Goal: Task Accomplishment & Management: Complete application form

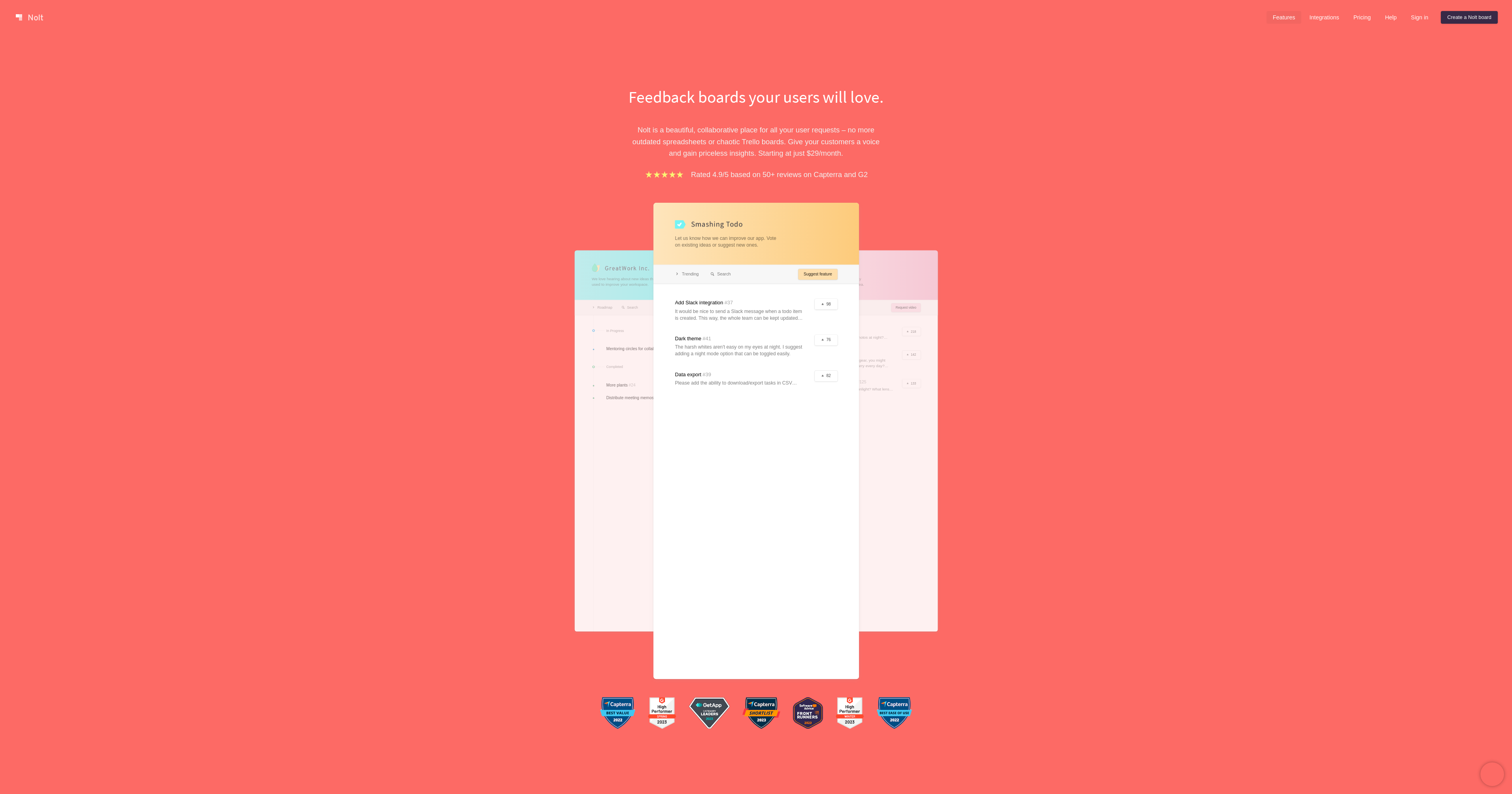
click at [1286, 18] on link "Features" at bounding box center [1284, 17] width 35 height 12
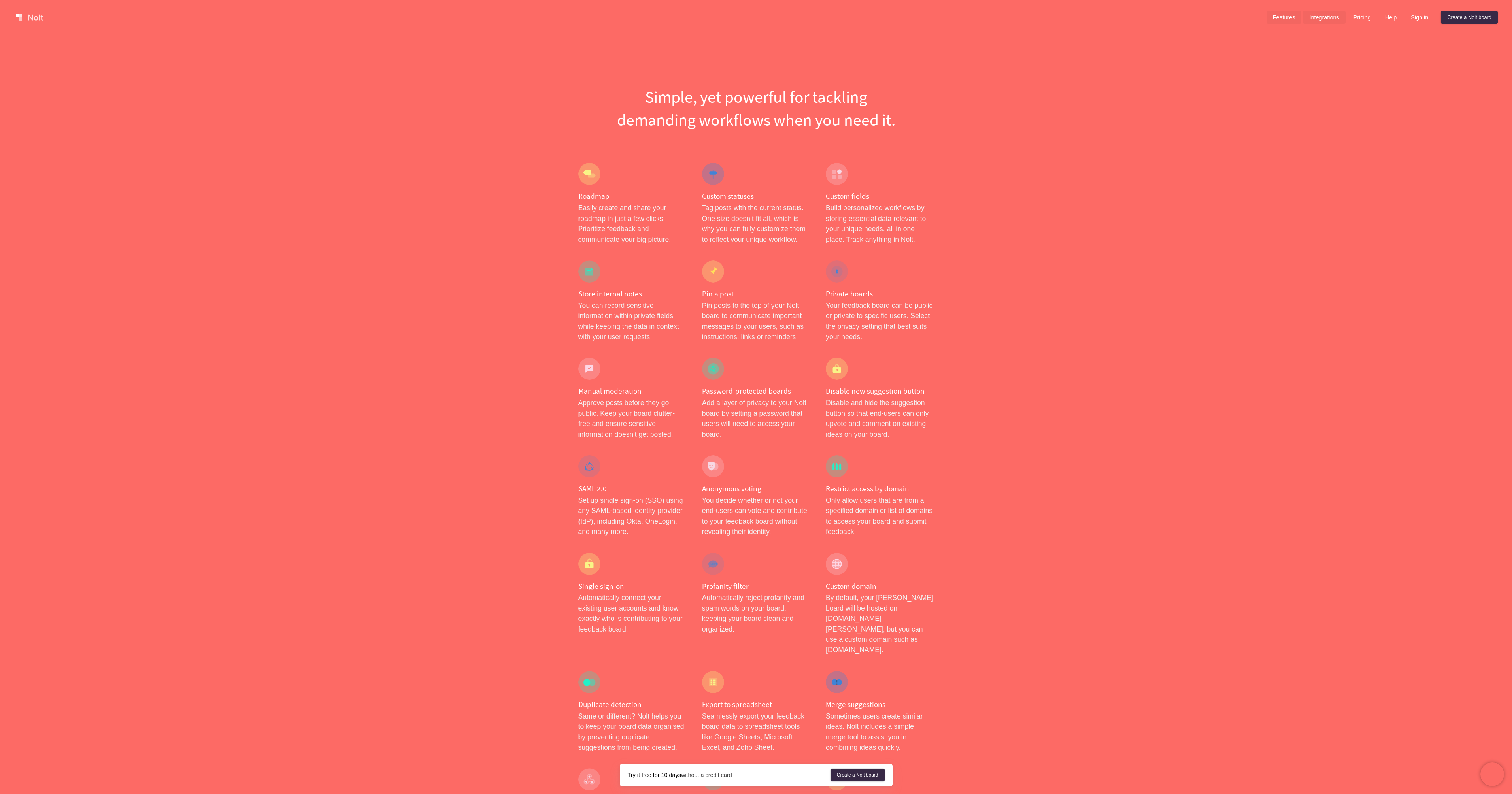
click at [1320, 18] on link "Integrations" at bounding box center [1324, 17] width 42 height 12
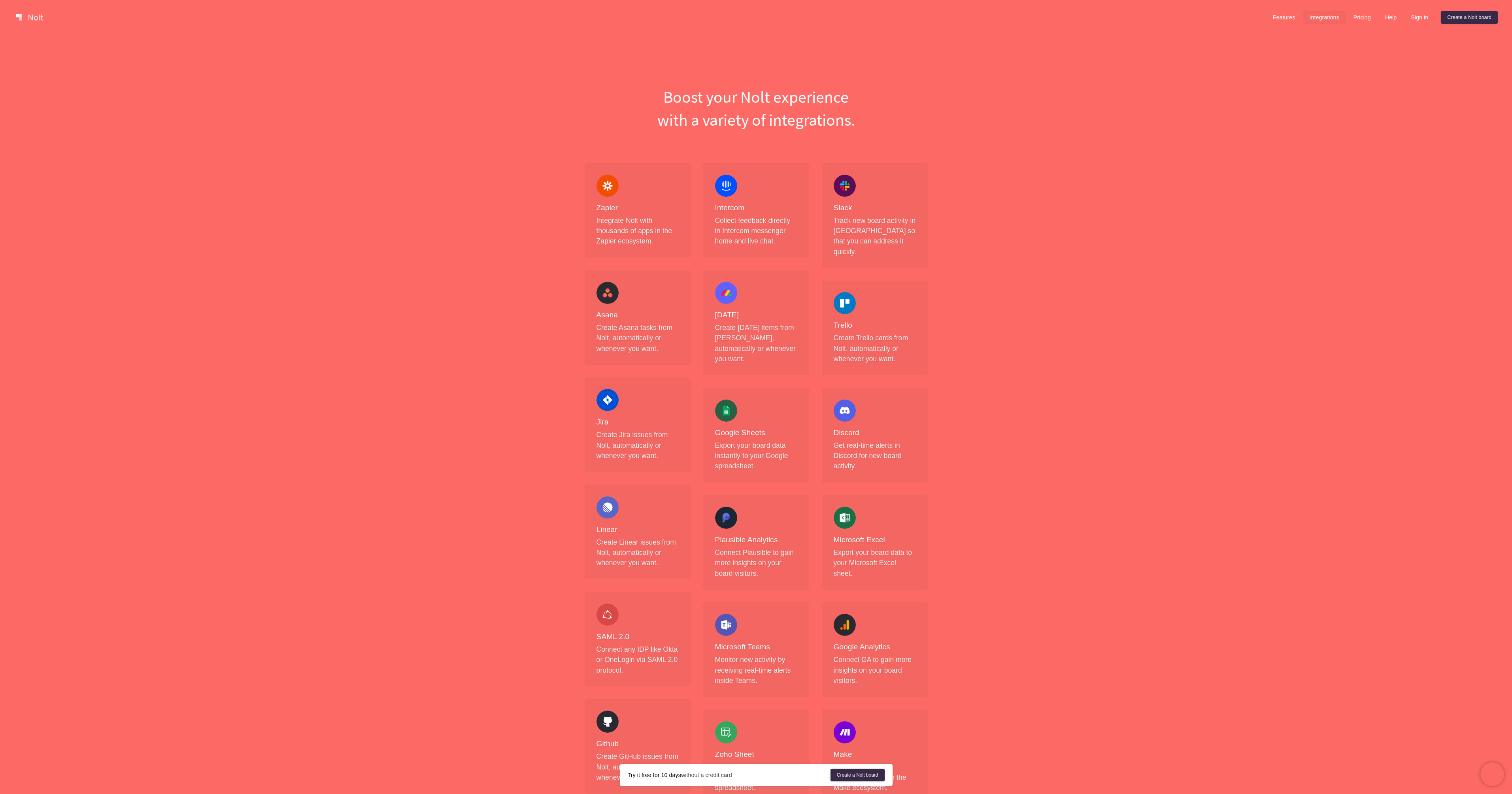
click at [38, 11] on div at bounding box center [638, 17] width 1252 height 16
click at [39, 15] on link at bounding box center [29, 17] width 34 height 12
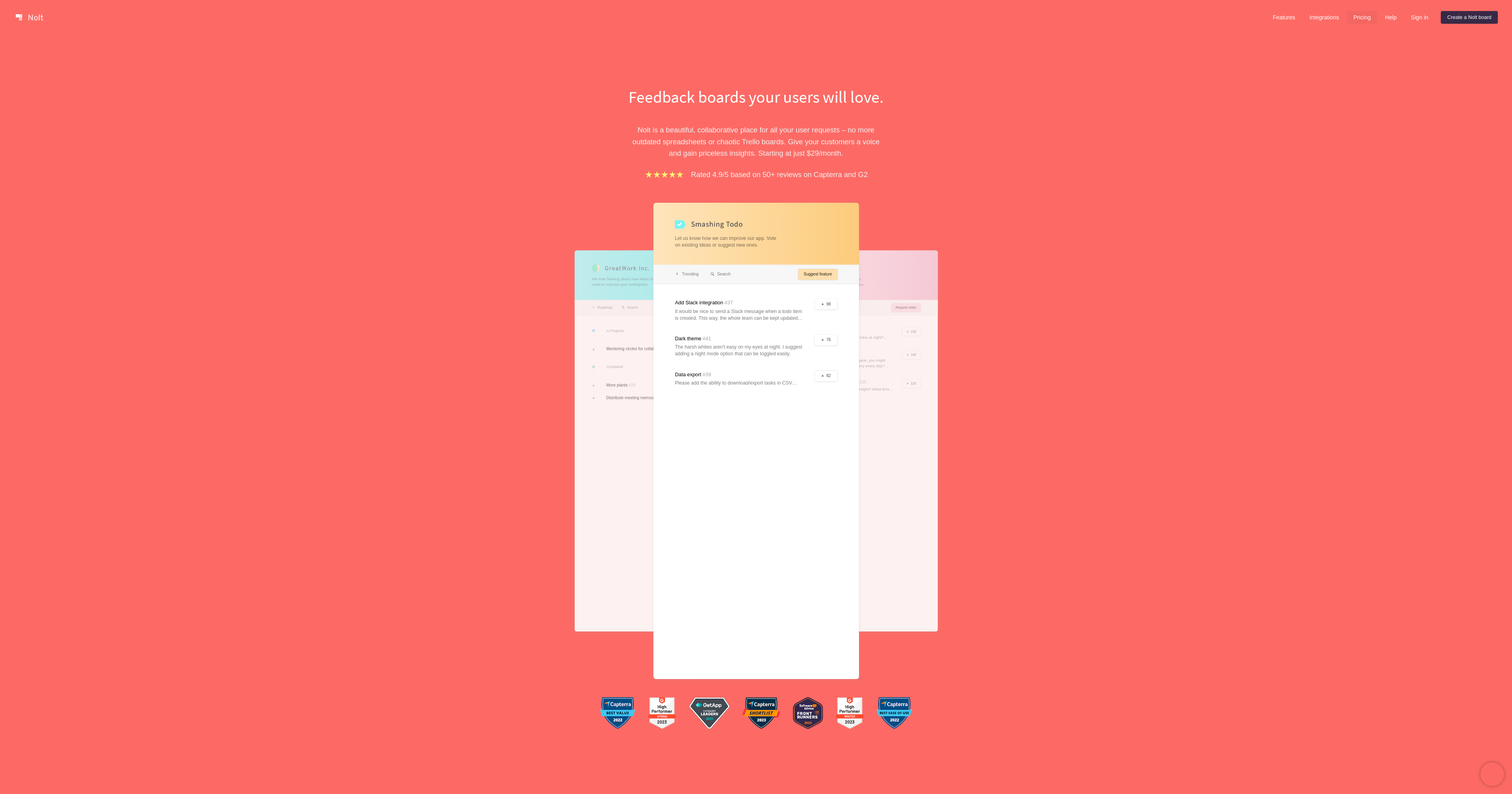
click at [1361, 16] on link "Pricing" at bounding box center [1362, 17] width 30 height 12
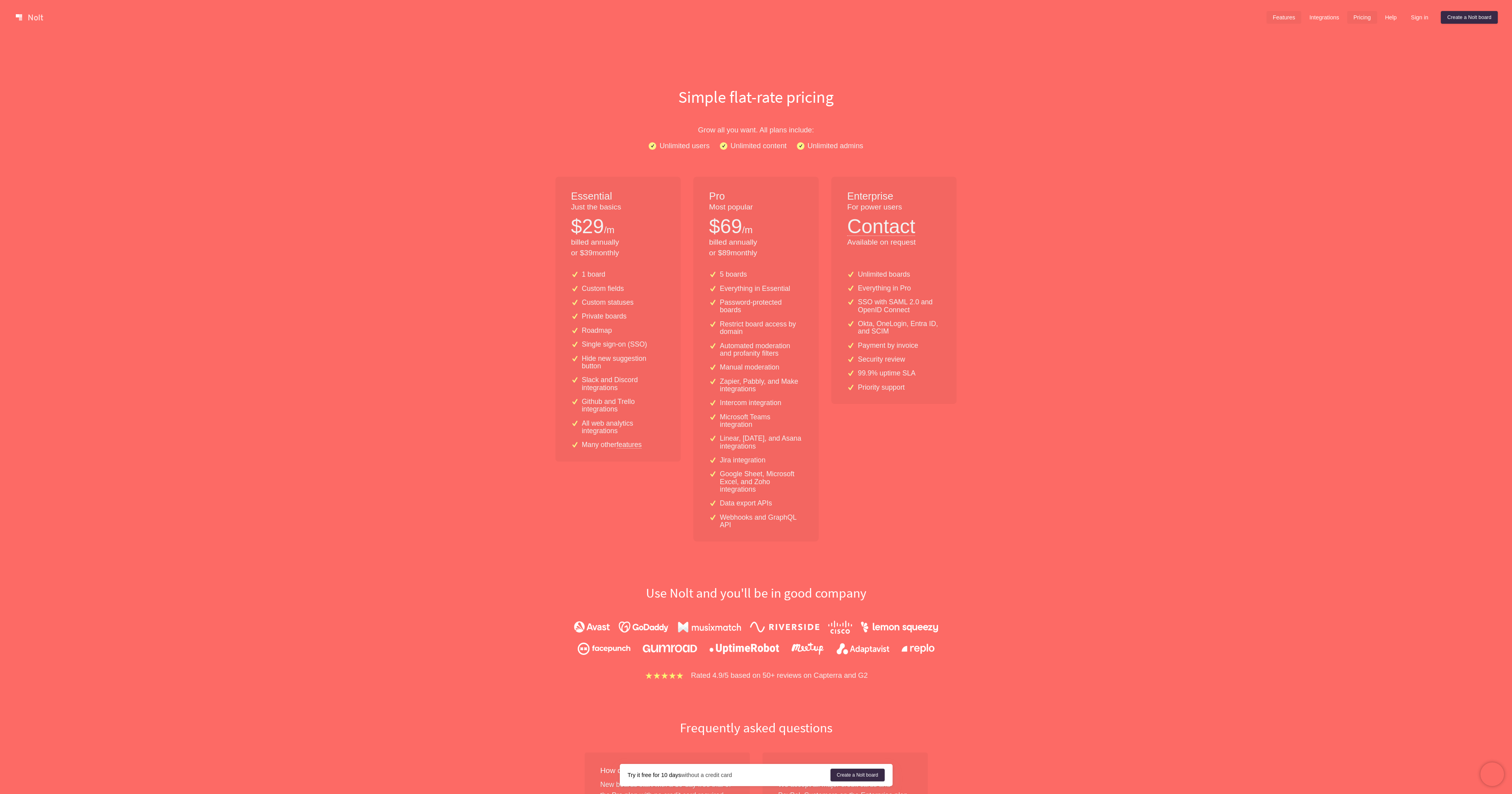
click at [1284, 15] on link "Features" at bounding box center [1284, 17] width 35 height 12
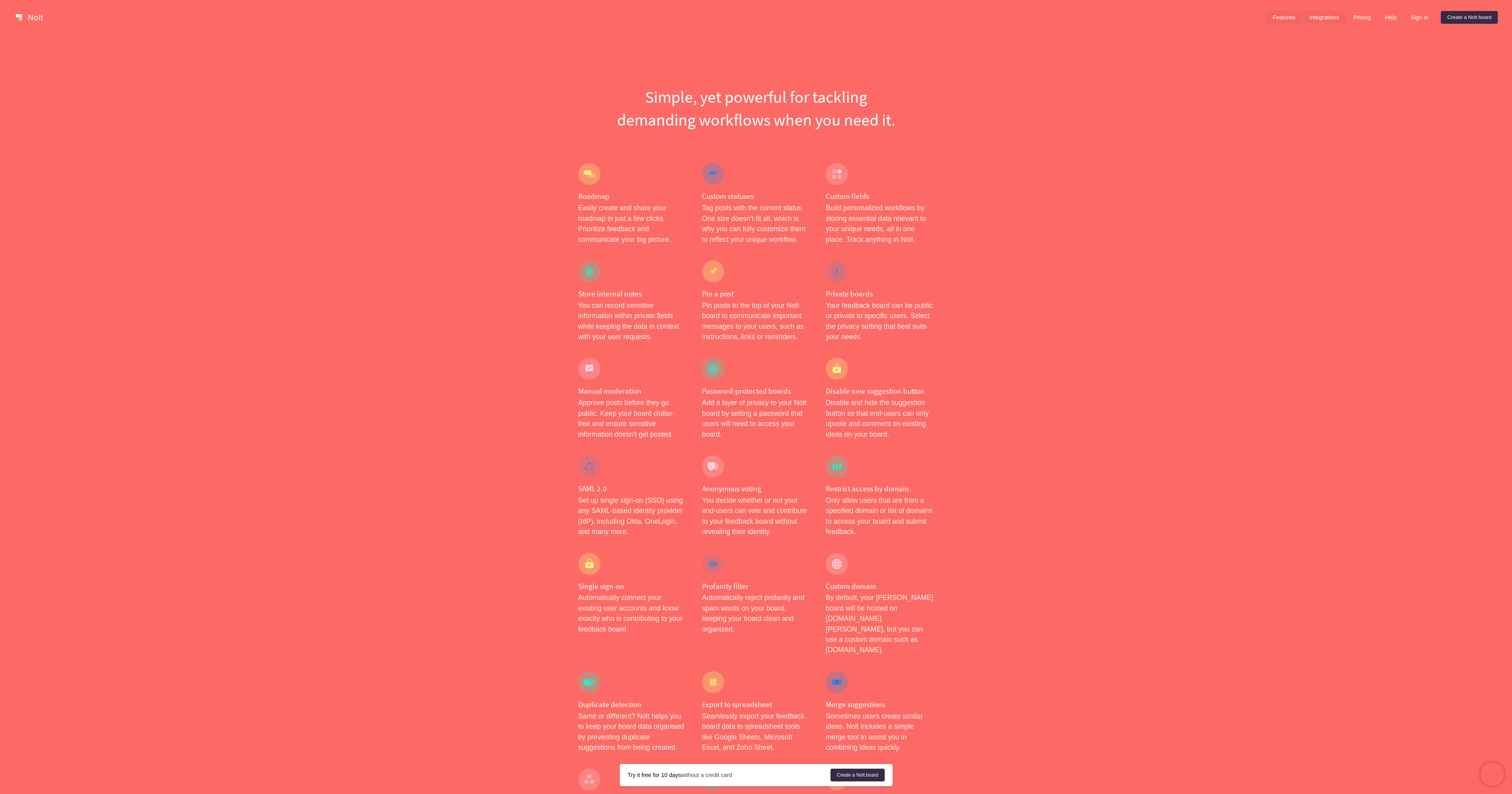
click at [1329, 14] on link "Integrations" at bounding box center [1324, 17] width 42 height 12
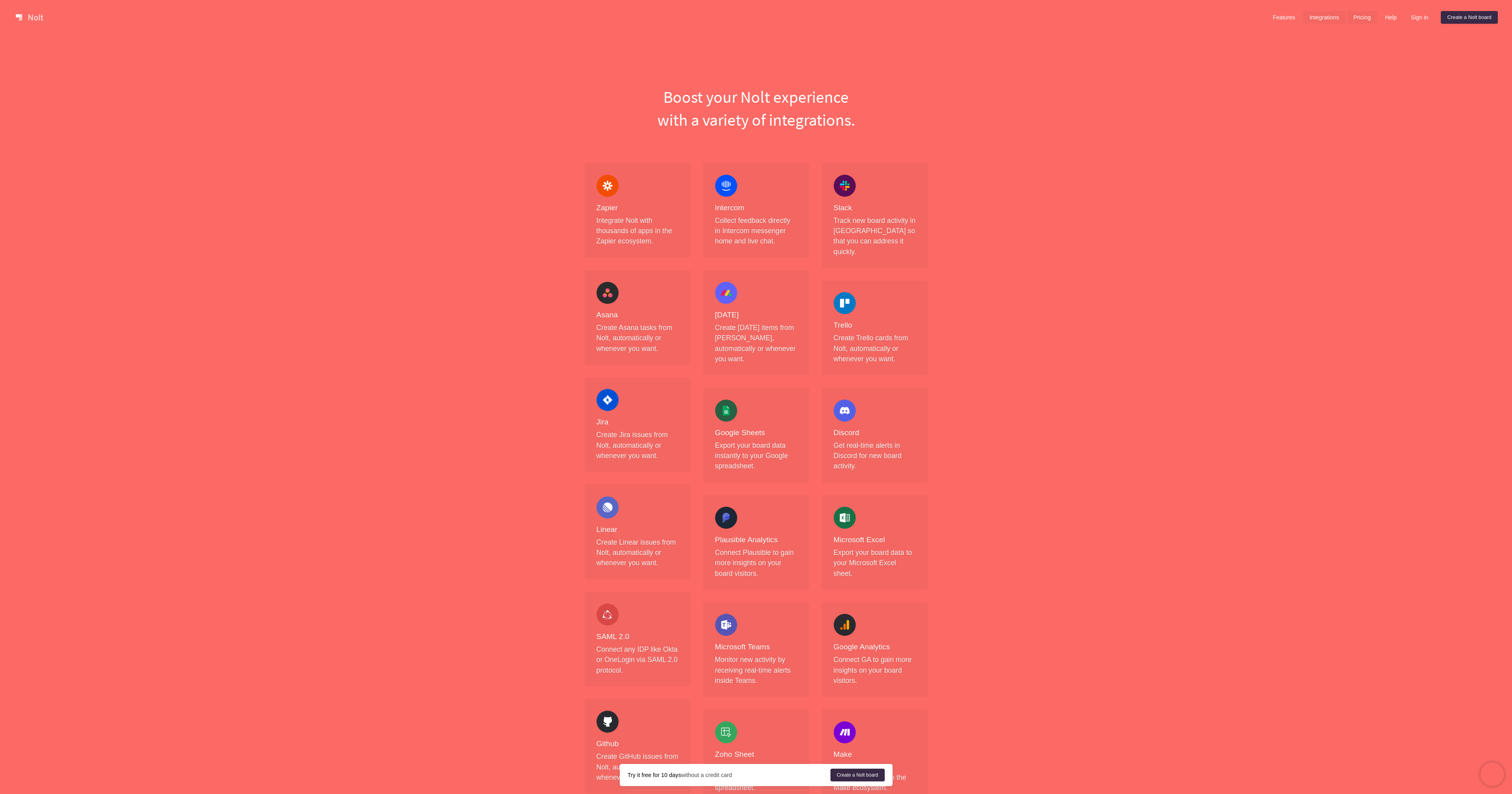
click at [1362, 13] on link "Pricing" at bounding box center [1362, 17] width 30 height 12
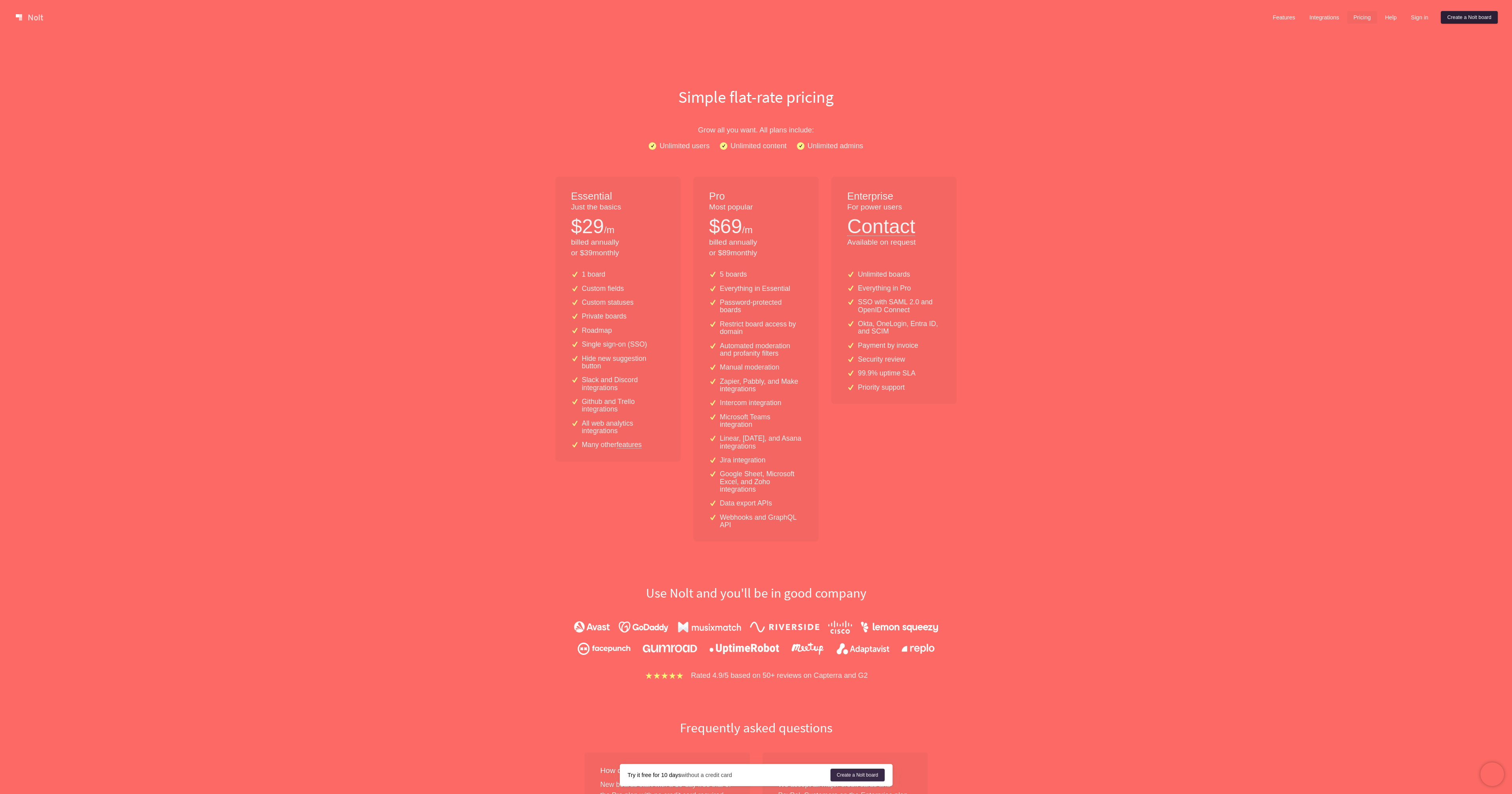
click at [1458, 14] on link "Create a Nolt board" at bounding box center [1469, 17] width 57 height 12
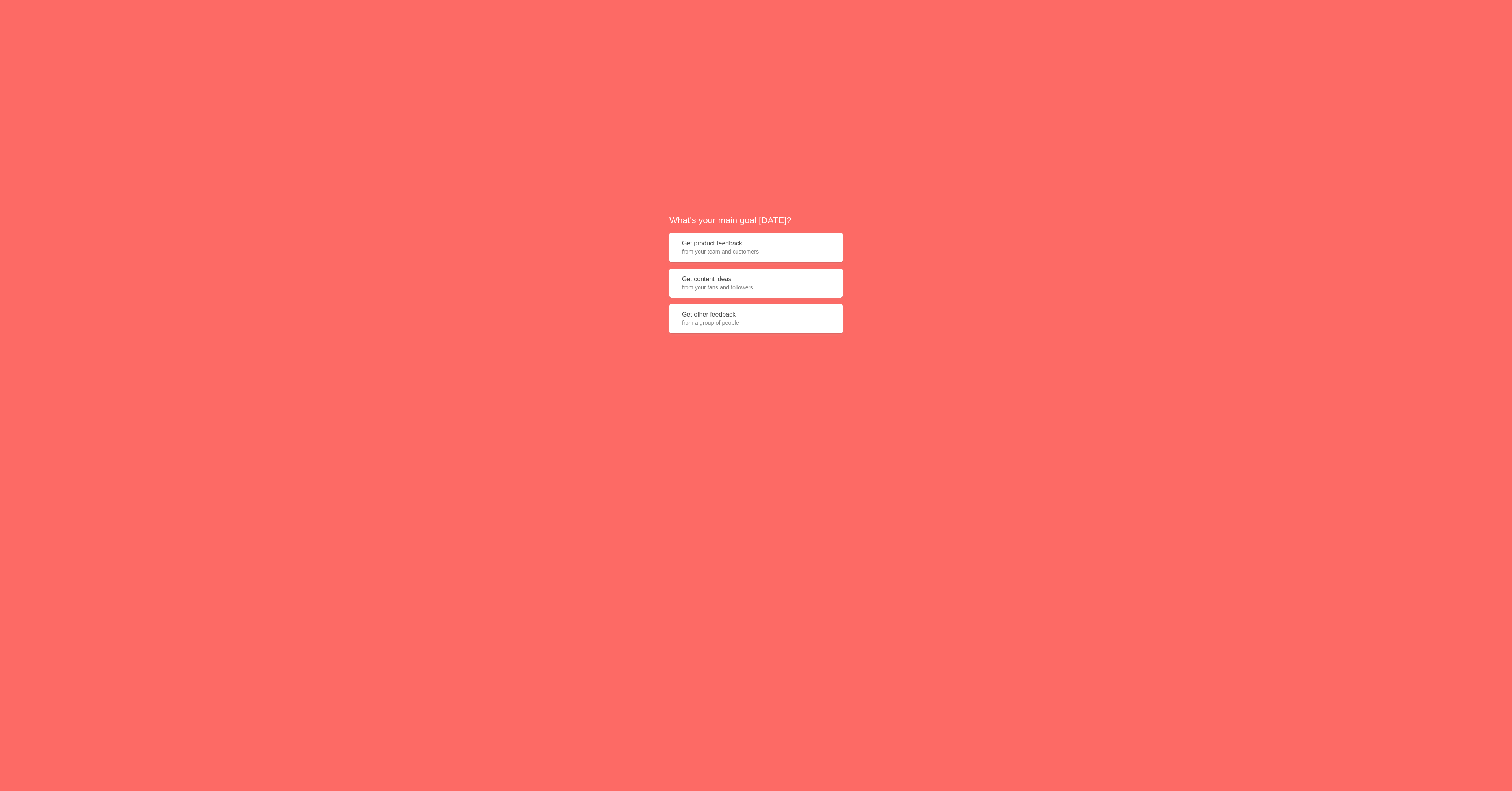
click at [696, 317] on button "Get other feedback from a group of people" at bounding box center [755, 319] width 173 height 29
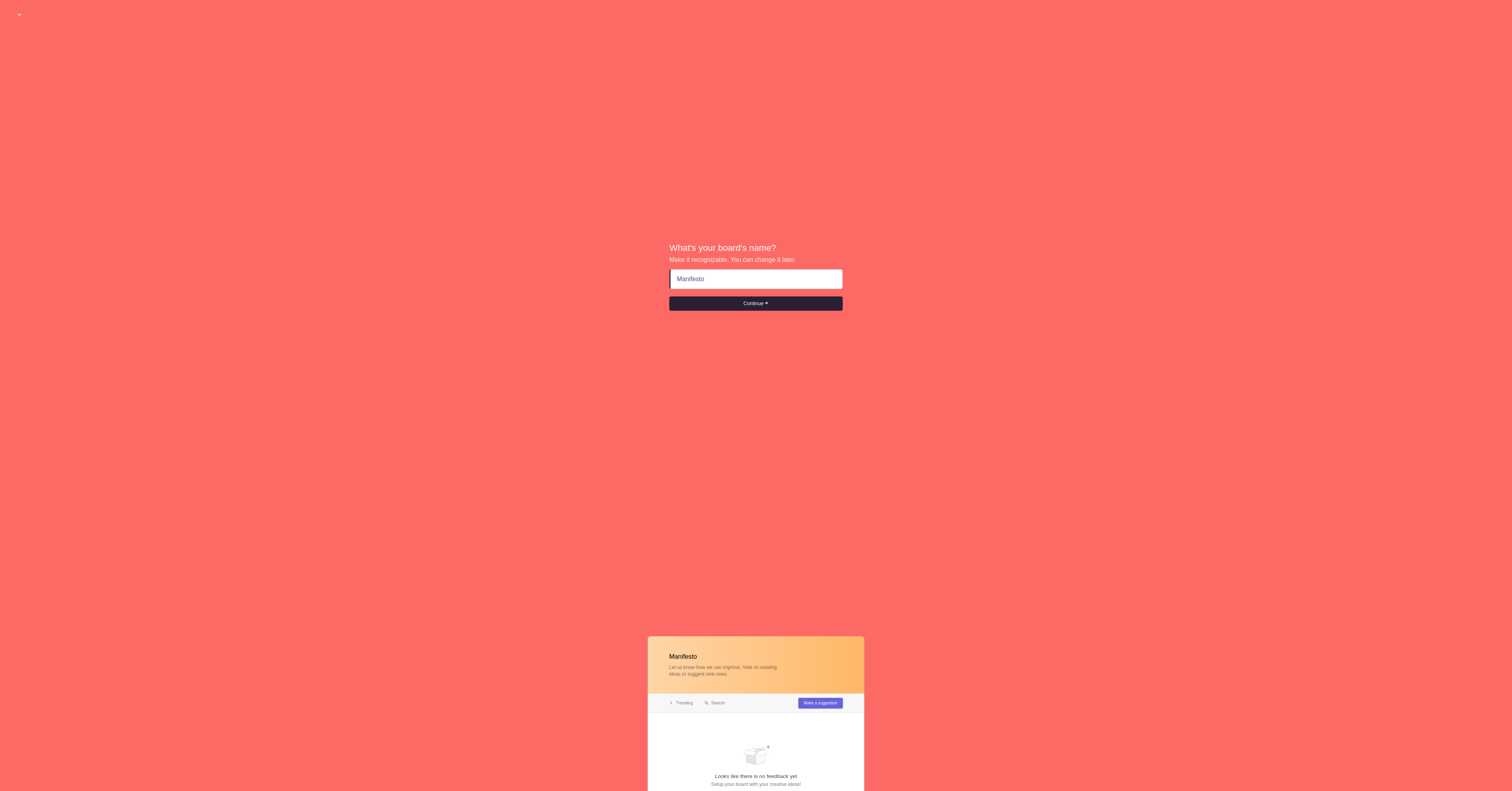
click at [761, 302] on button "Continue" at bounding box center [755, 303] width 173 height 14
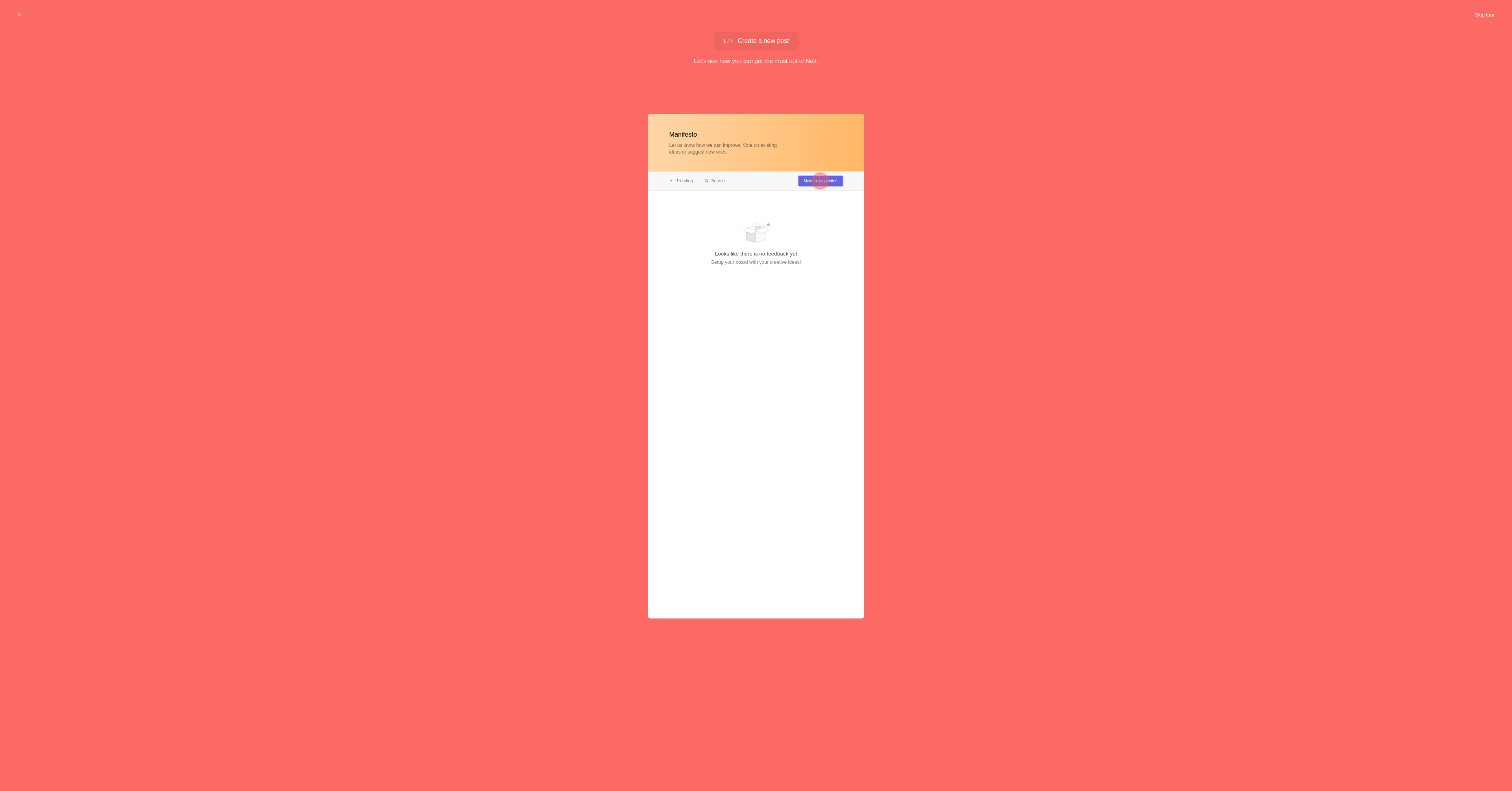
type input "Manifesto"
click at [819, 180] on div at bounding box center [820, 180] width 16 height 16
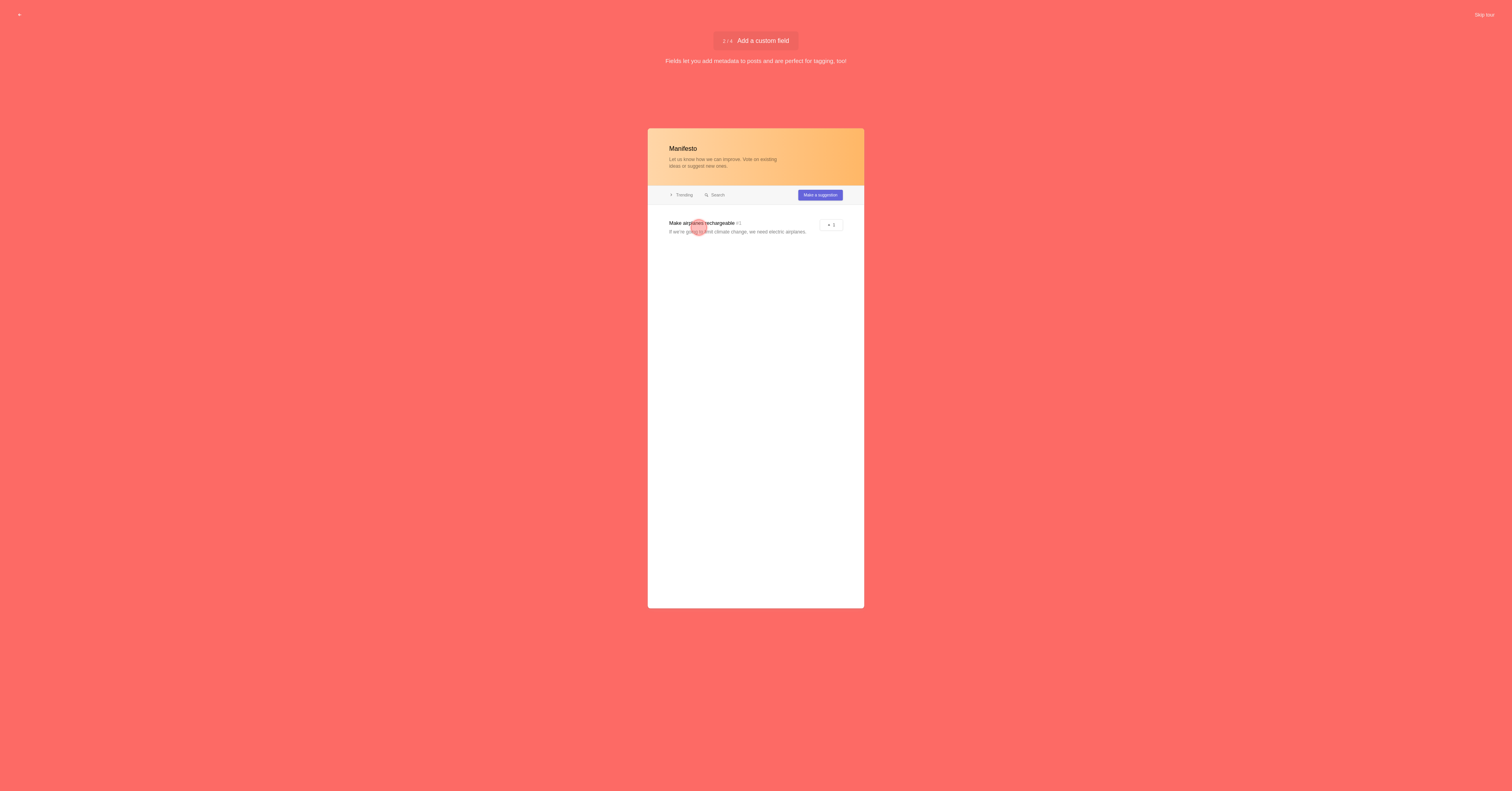
click at [698, 224] on div at bounding box center [698, 227] width 16 height 16
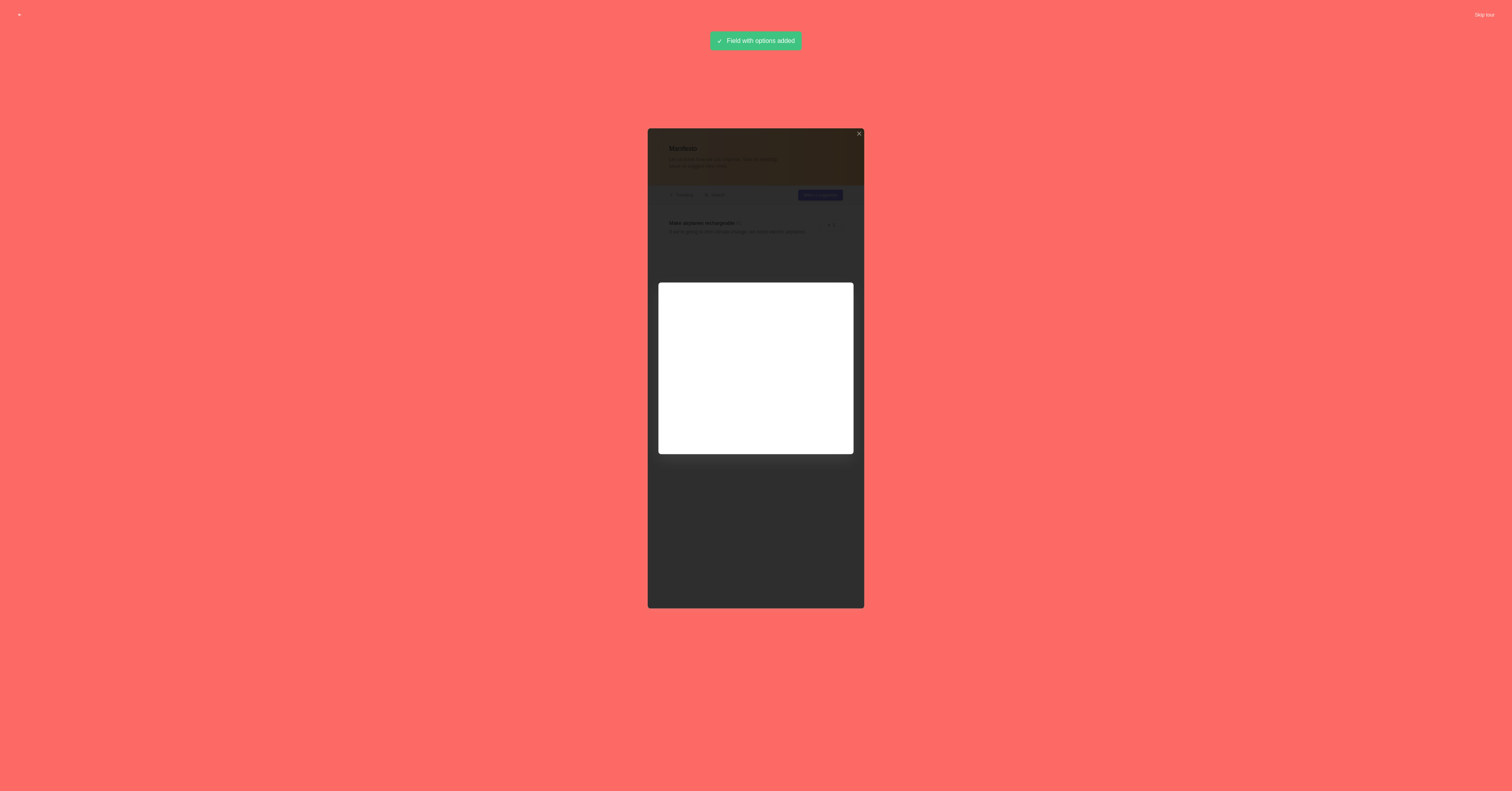
click at [735, 295] on div at bounding box center [756, 368] width 217 height 480
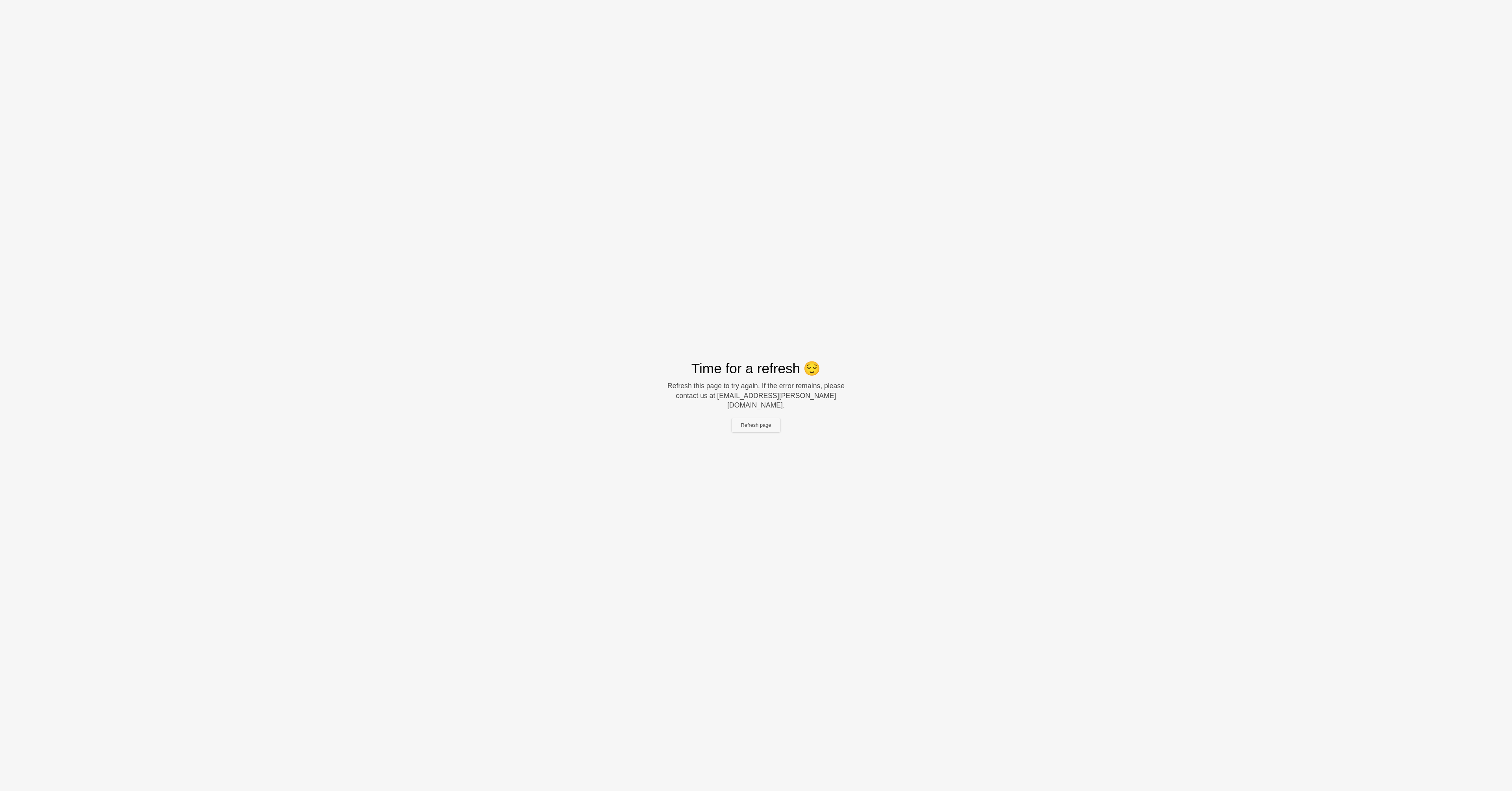
click at [755, 421] on button "Refresh page" at bounding box center [756, 425] width 49 height 14
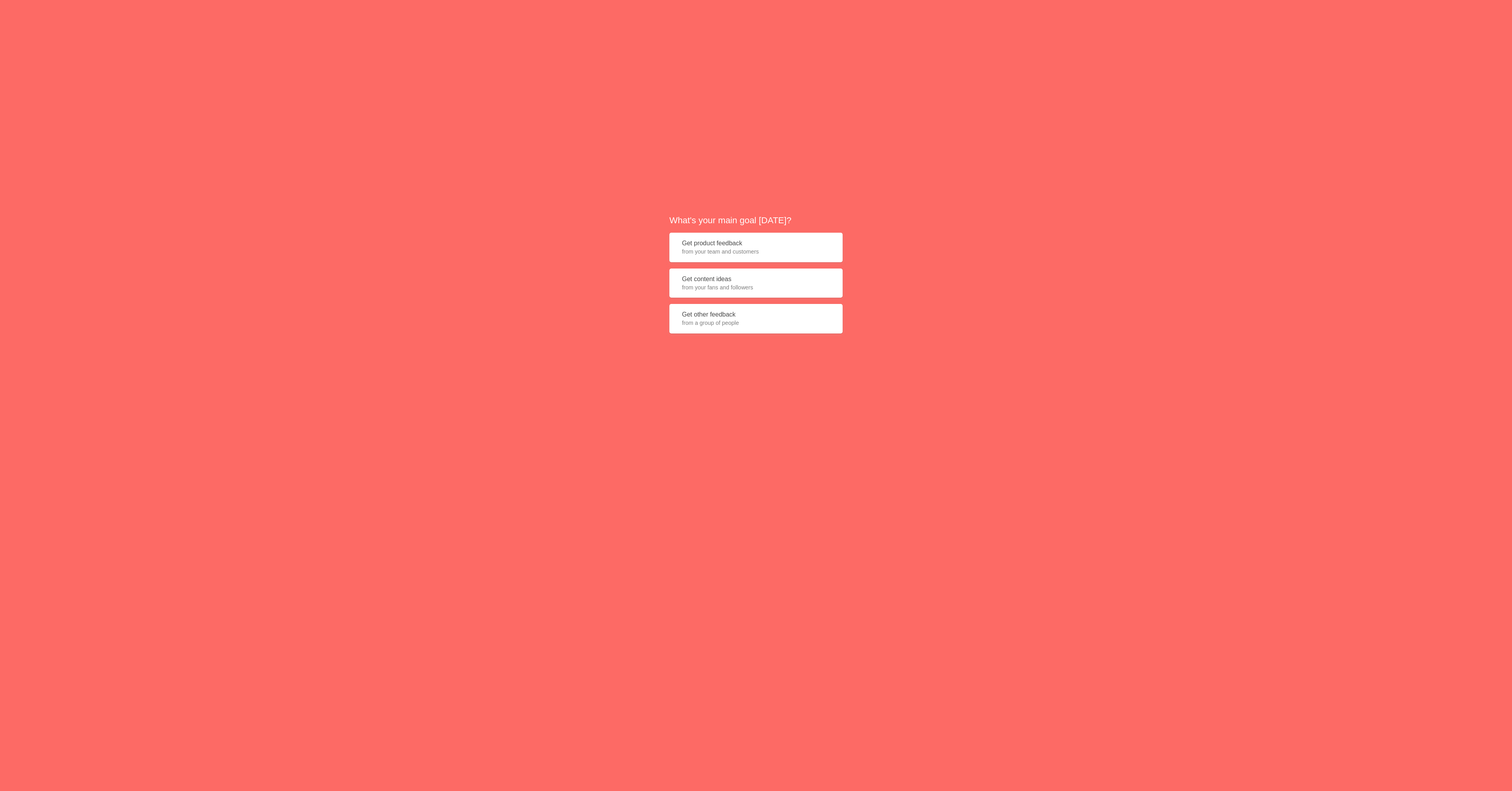
click at [738, 320] on span "from a group of people" at bounding box center [756, 322] width 148 height 8
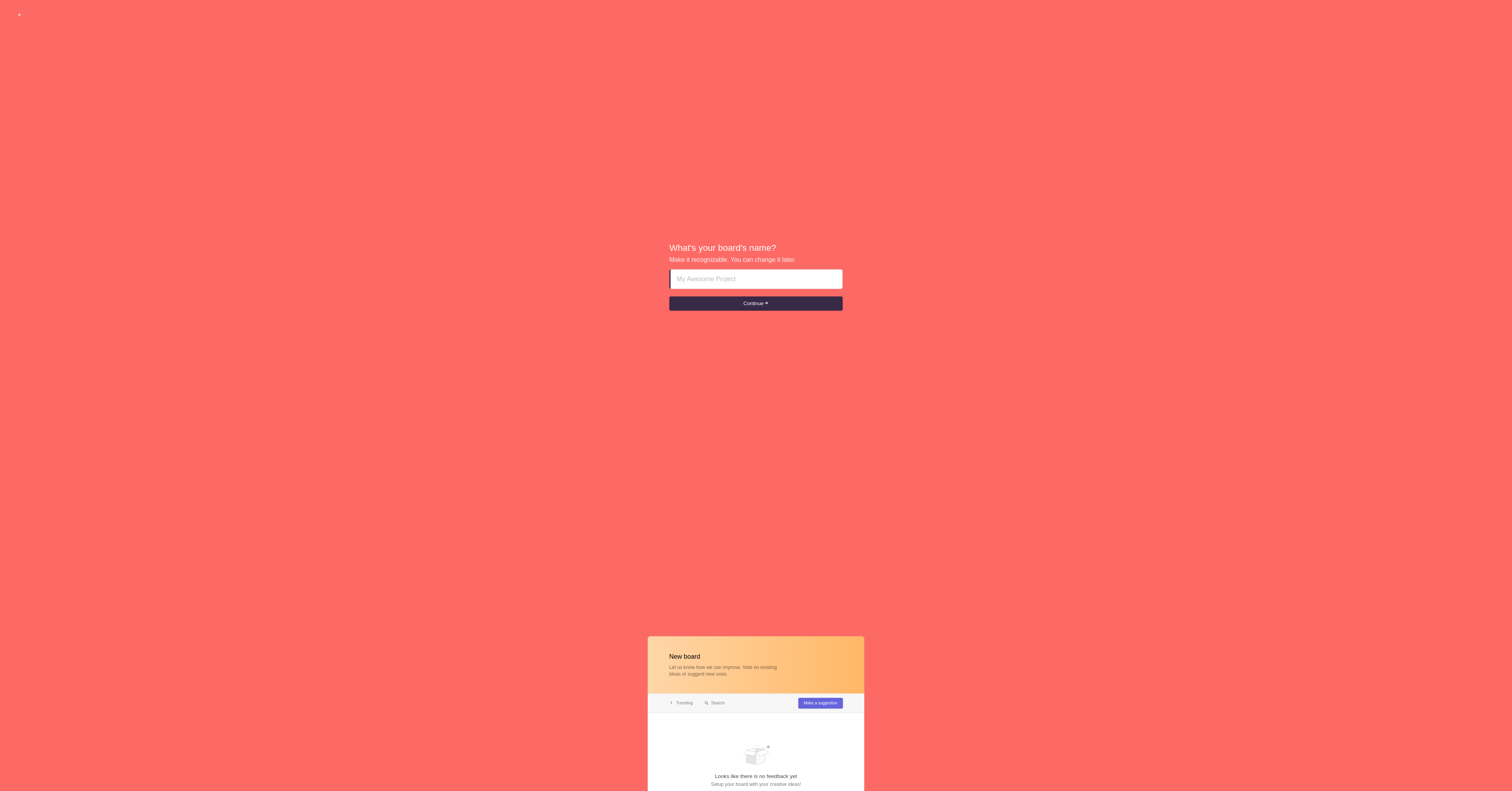
click at [723, 283] on input at bounding box center [756, 279] width 159 height 19
click at [752, 275] on input at bounding box center [756, 279] width 160 height 19
click at [755, 307] on button "Continue" at bounding box center [755, 303] width 173 height 14
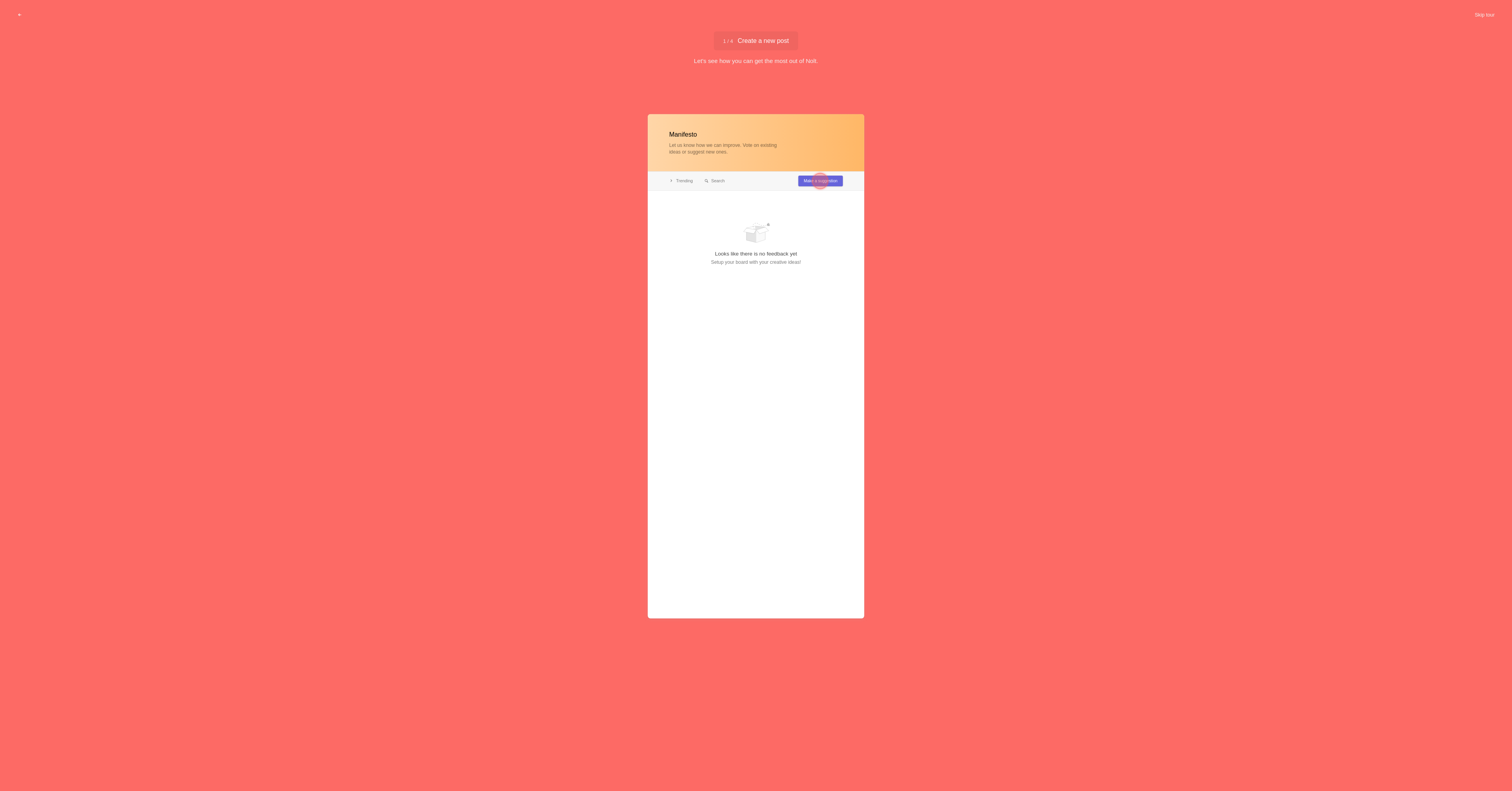
type input "Manifesto"
click at [815, 178] on div at bounding box center [820, 180] width 16 height 16
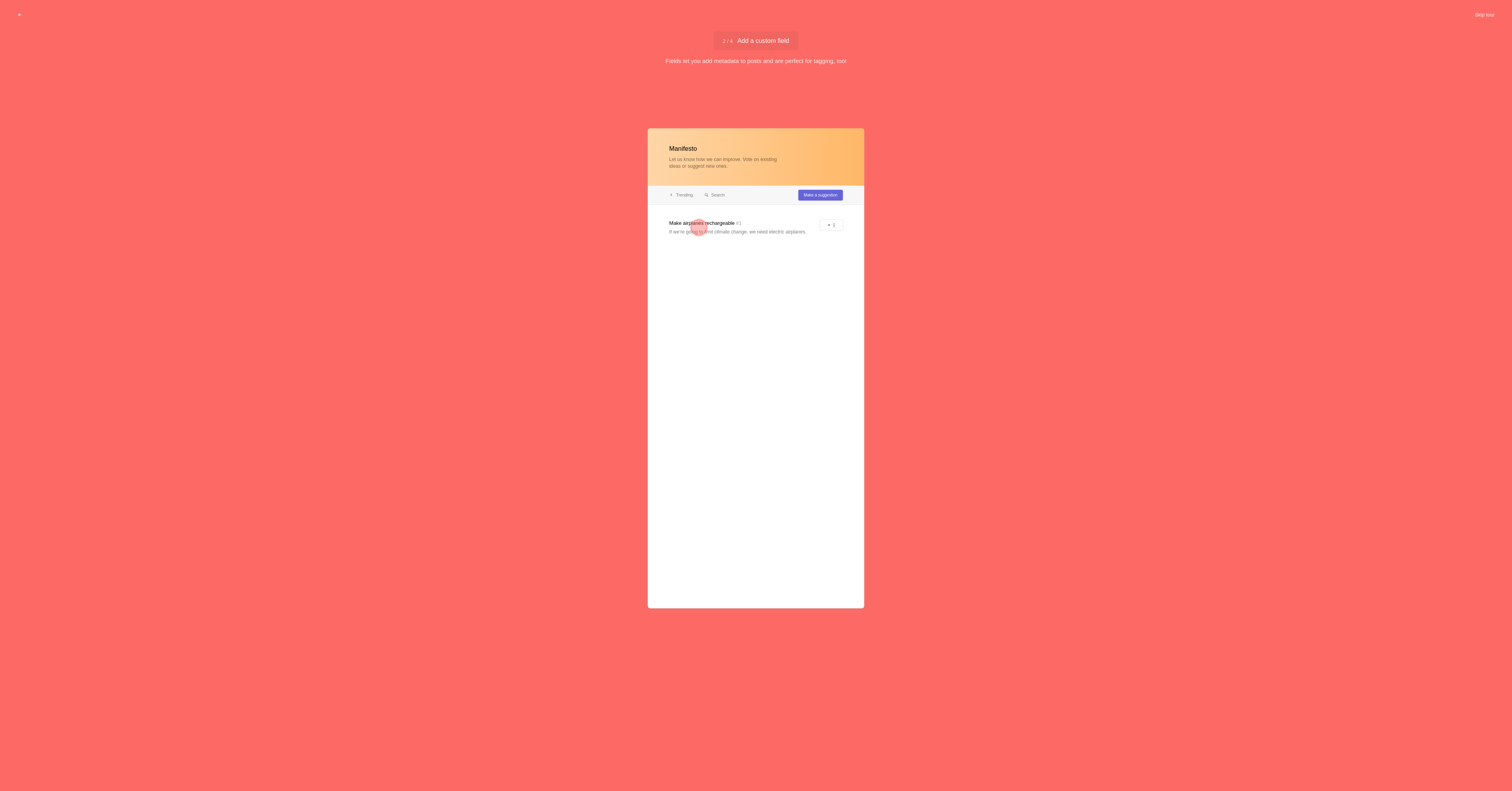
click at [699, 227] on div at bounding box center [698, 227] width 16 height 16
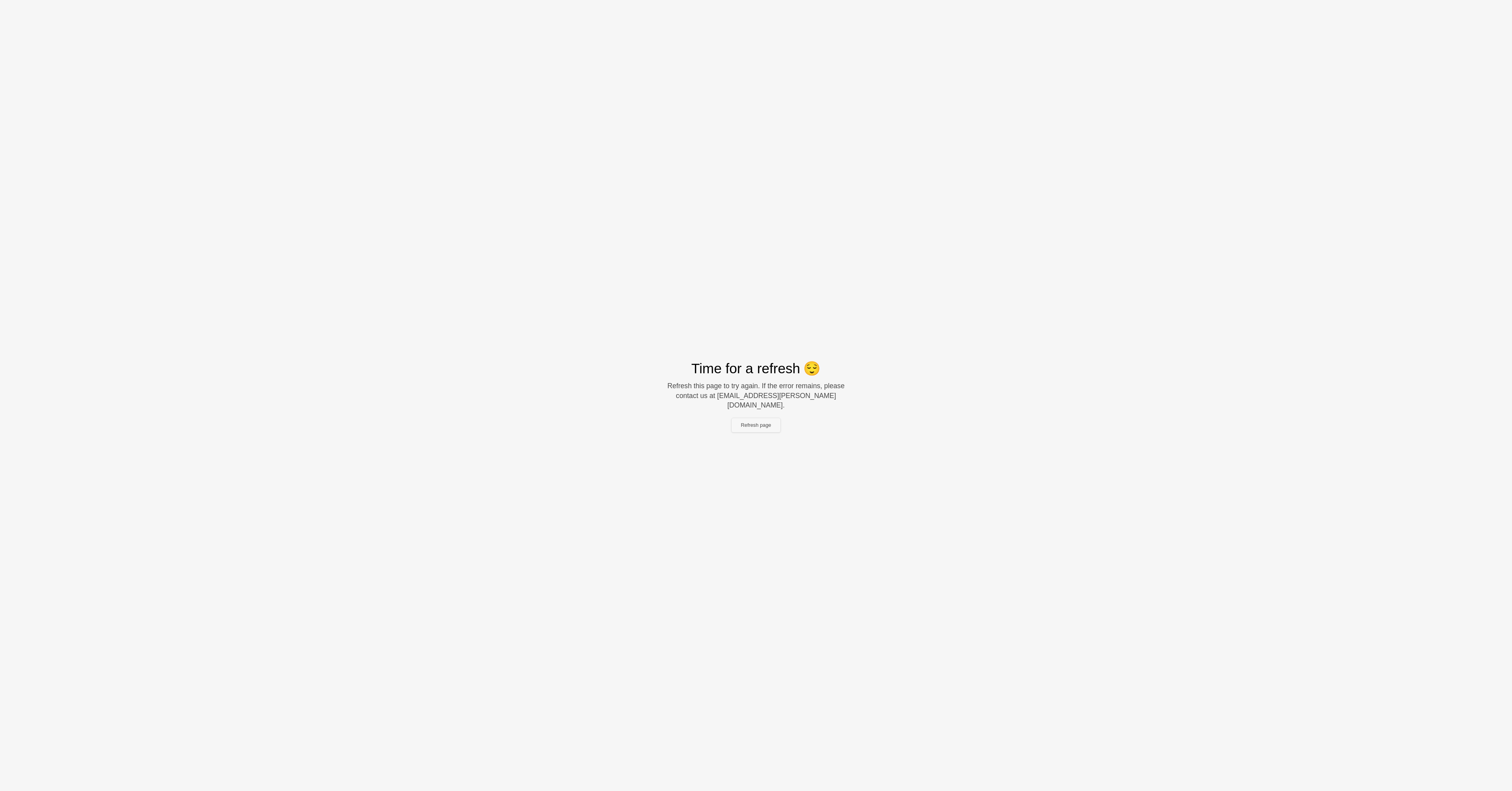
click at [754, 420] on button "Refresh page" at bounding box center [756, 425] width 49 height 14
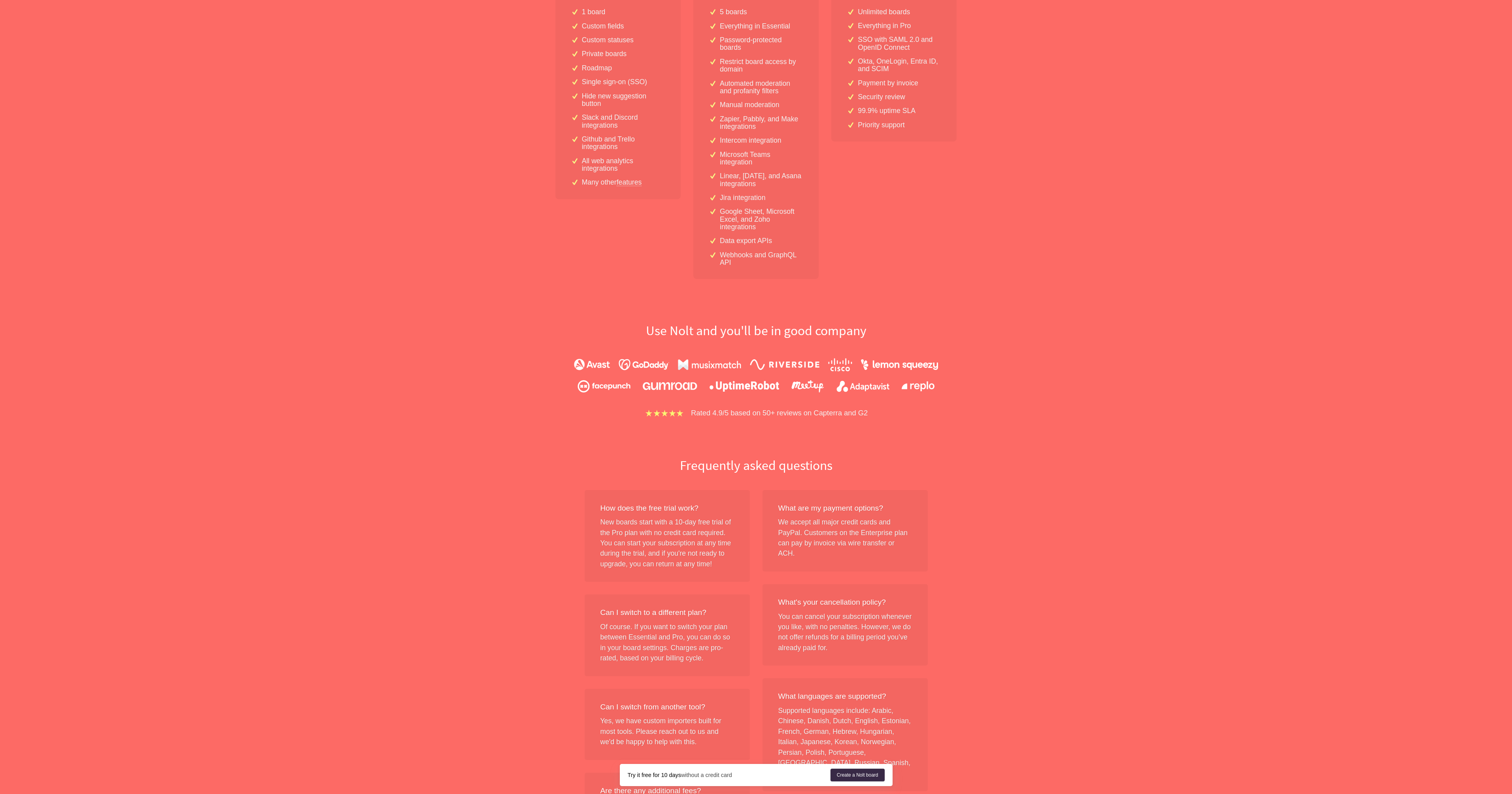
scroll to position [277, 0]
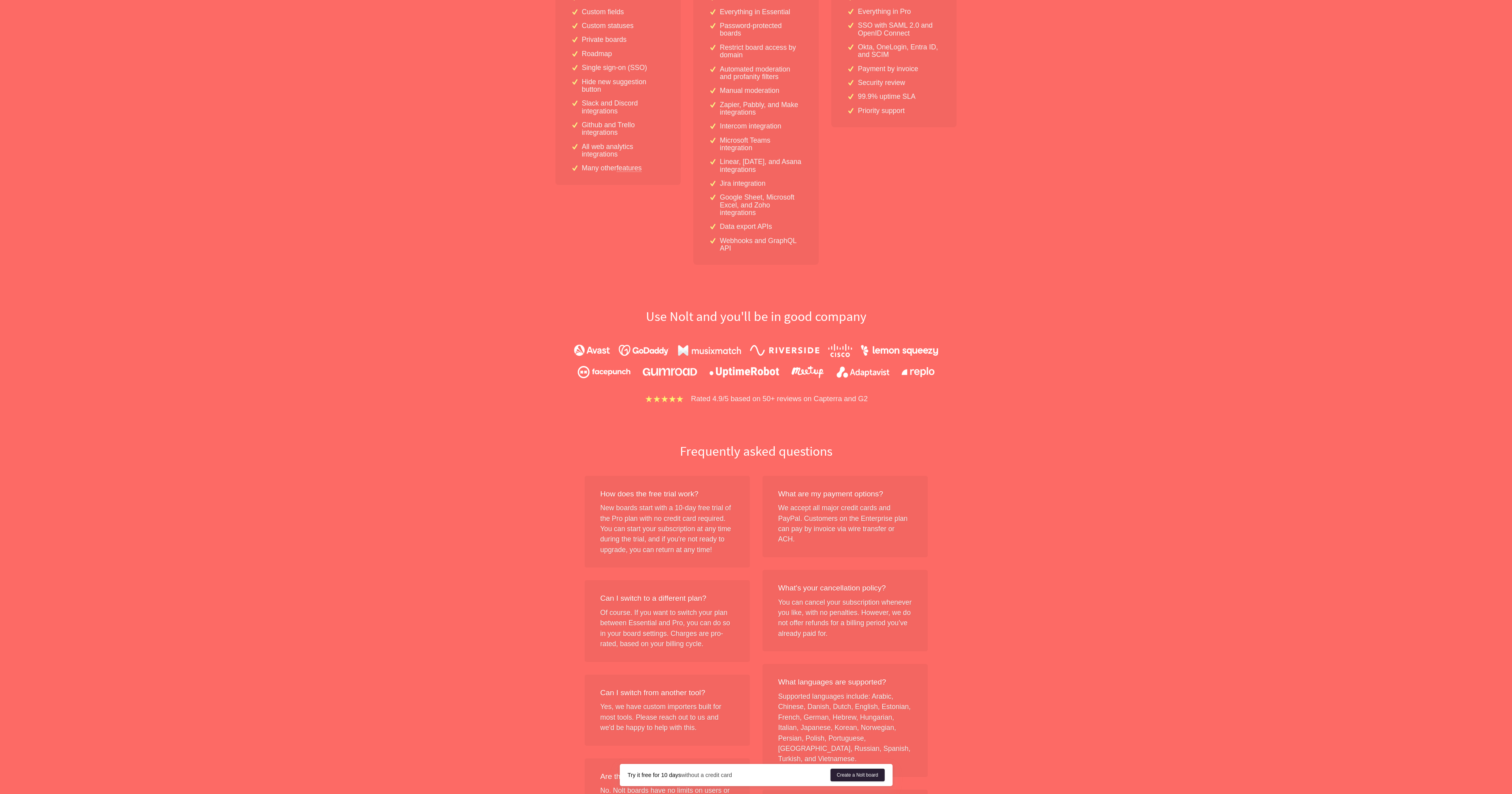
click at [868, 775] on link "Create a Nolt board" at bounding box center [857, 775] width 54 height 12
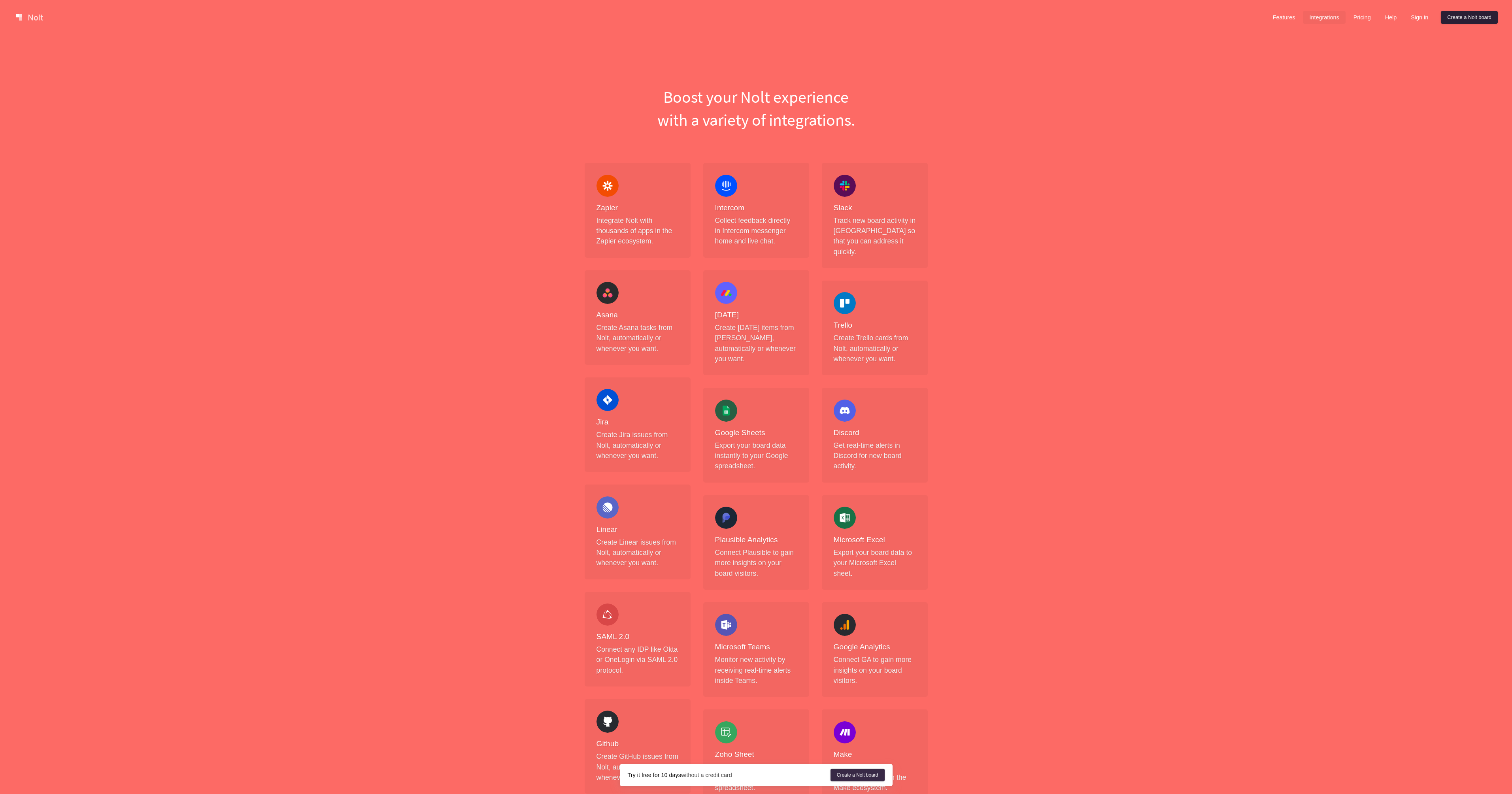
click at [1476, 16] on link "Create a Nolt board" at bounding box center [1469, 17] width 57 height 12
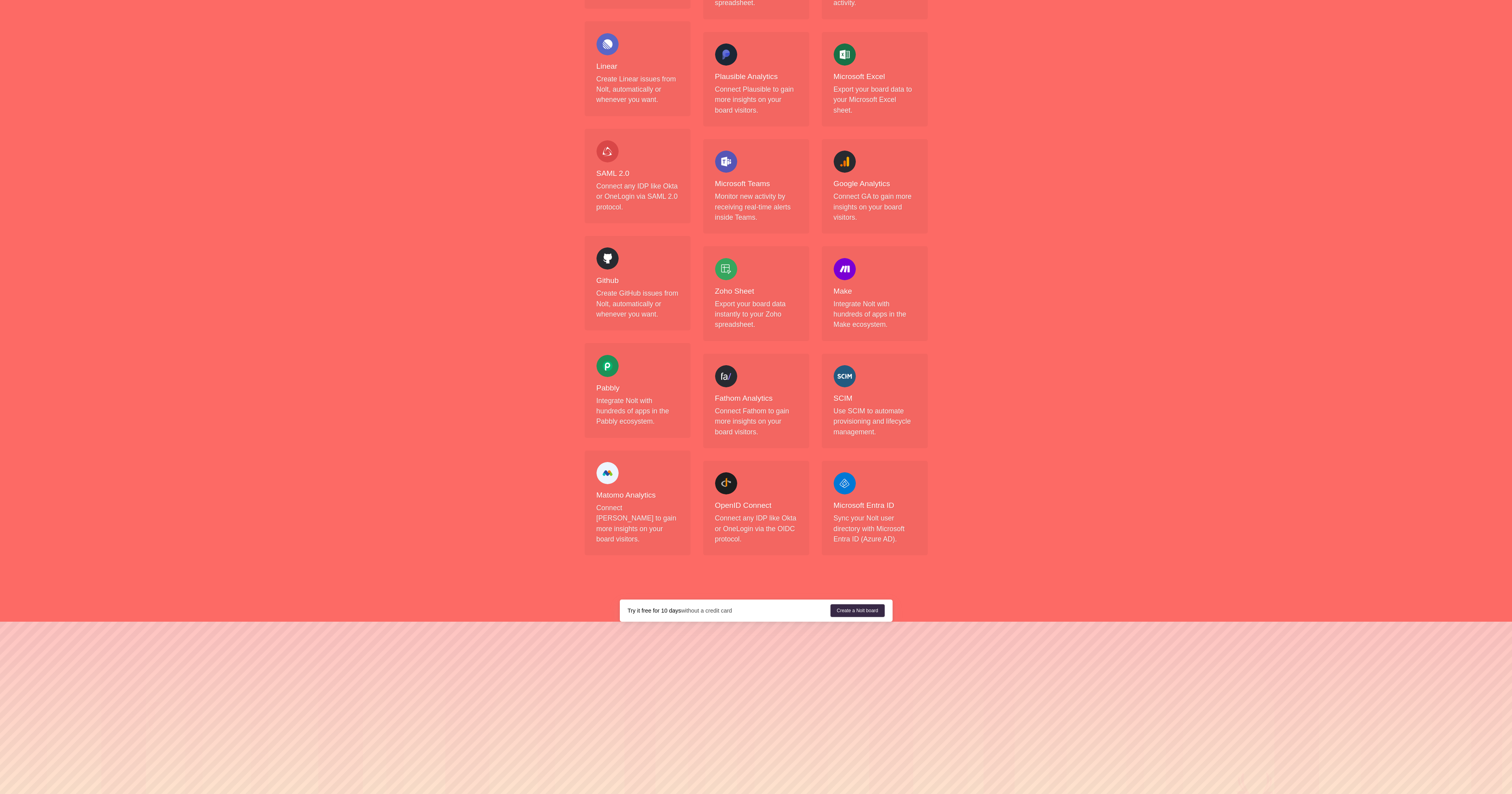
scroll to position [602, 0]
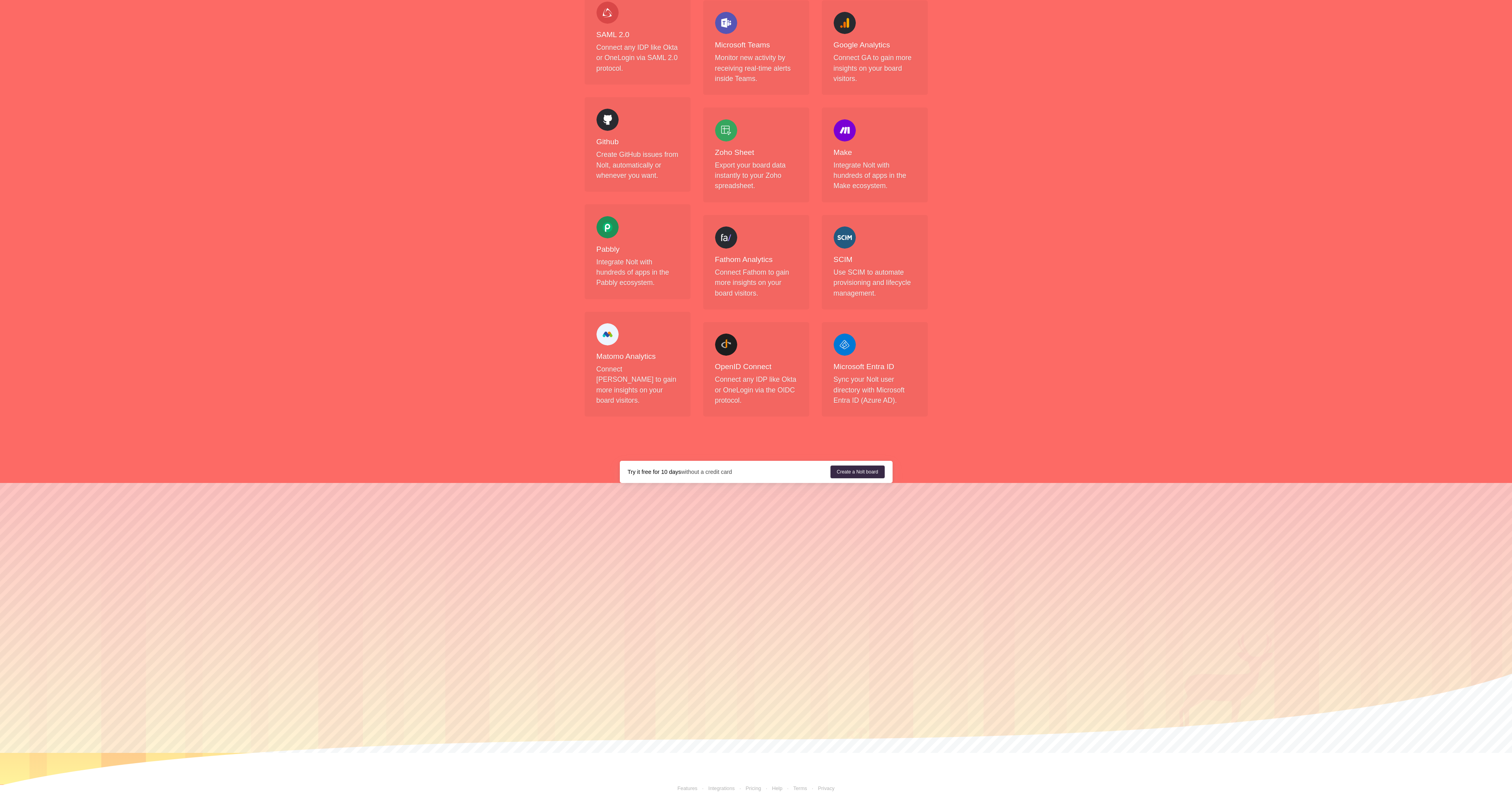
click at [685, 785] on link "Features" at bounding box center [688, 788] width 20 height 6
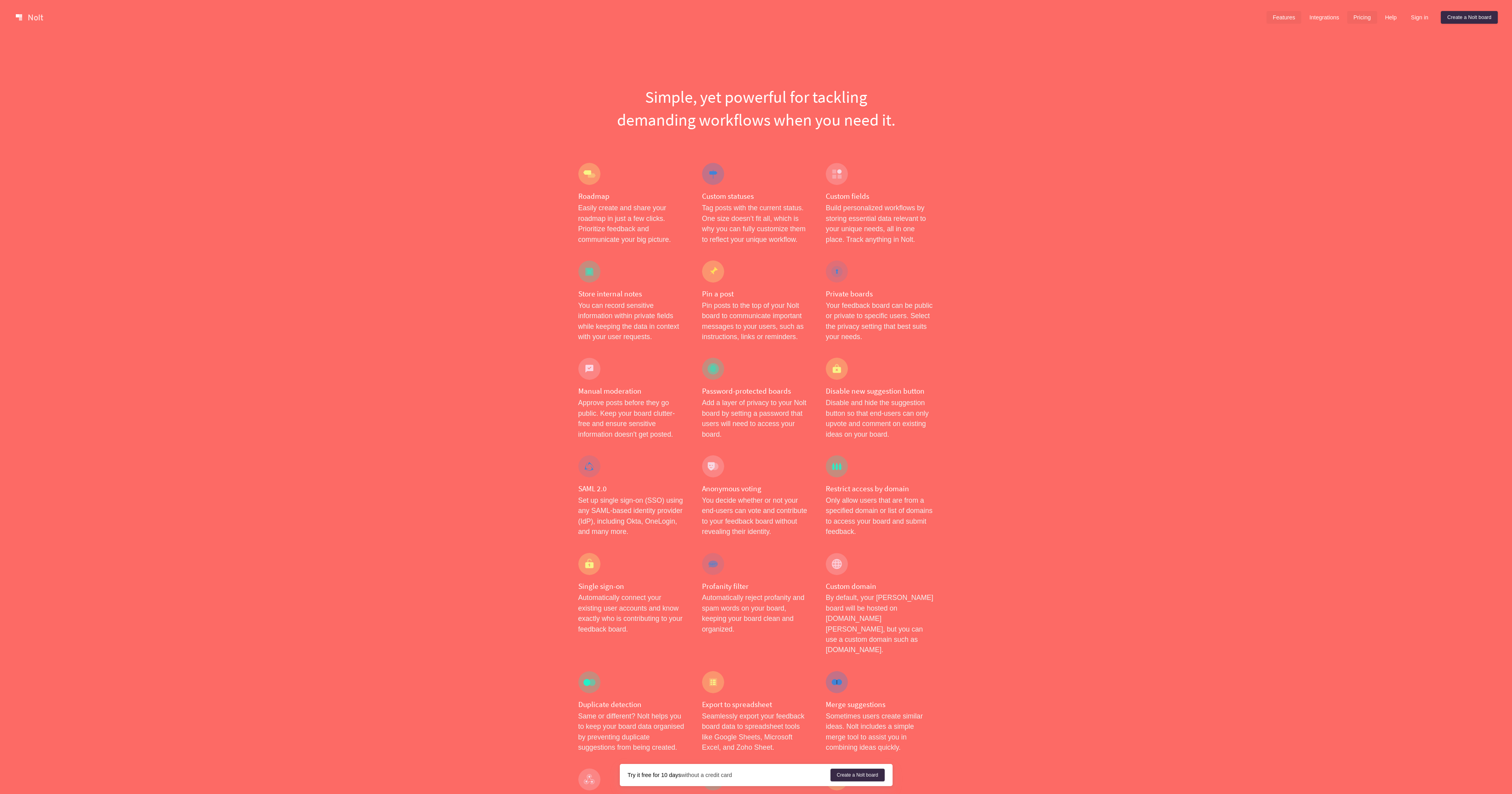
click at [1359, 16] on link "Pricing" at bounding box center [1362, 17] width 30 height 12
